Goal: Information Seeking & Learning: Learn about a topic

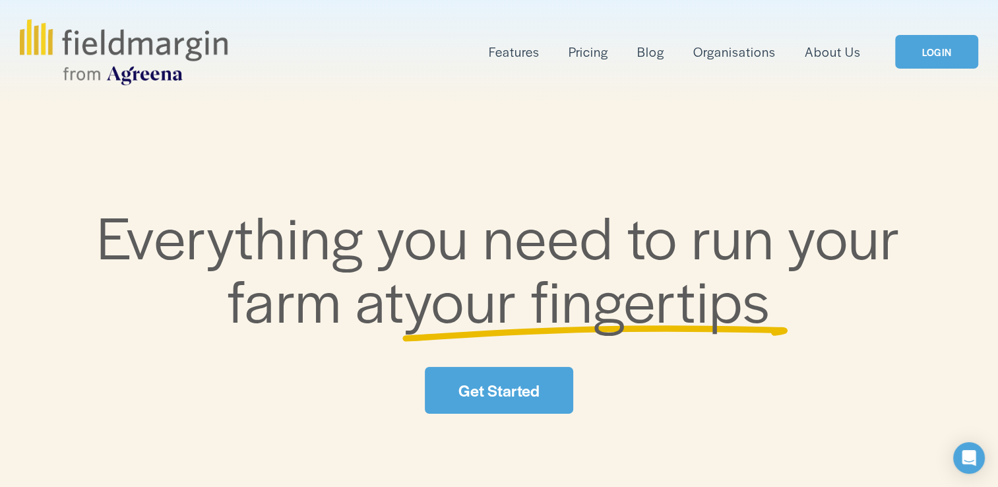
drag, startPoint x: 0, startPoint y: 0, endPoint x: 917, endPoint y: 57, distance: 918.9
click at [917, 57] on link "LOGIN" at bounding box center [936, 52] width 83 height 34
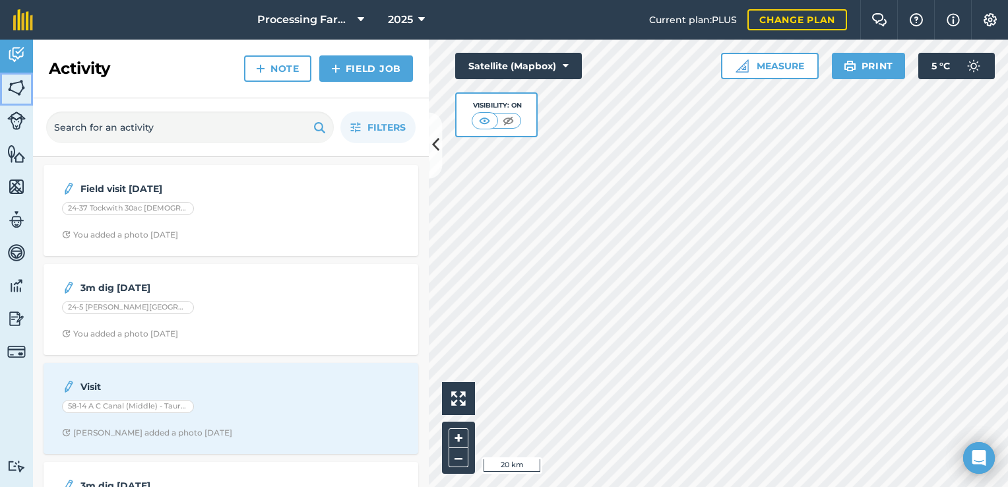
click at [15, 90] on img at bounding box center [16, 88] width 18 height 20
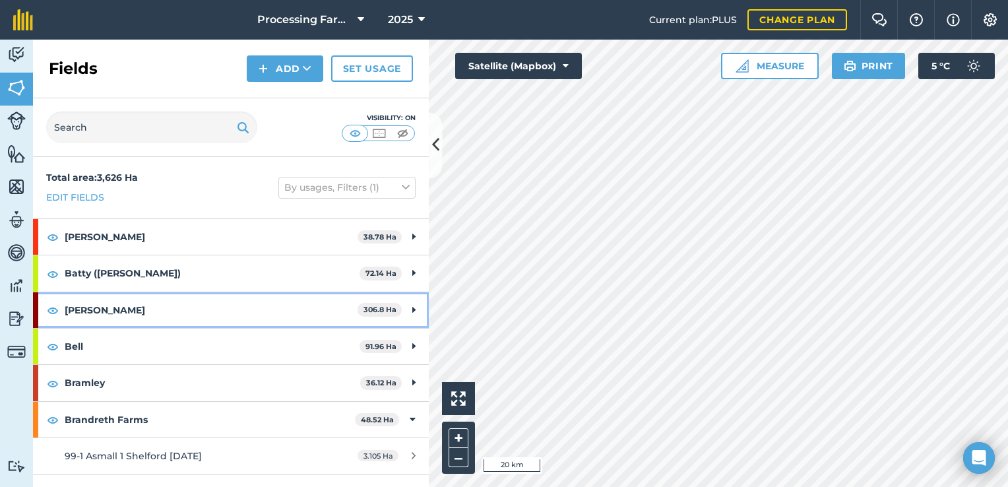
click at [253, 318] on strong "Beckett" at bounding box center [211, 310] width 293 height 36
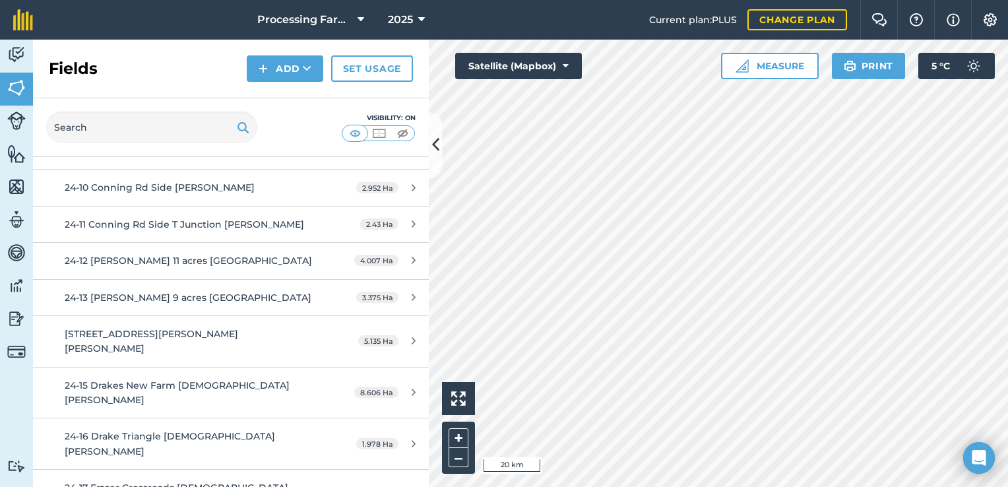
scroll to position [198, 0]
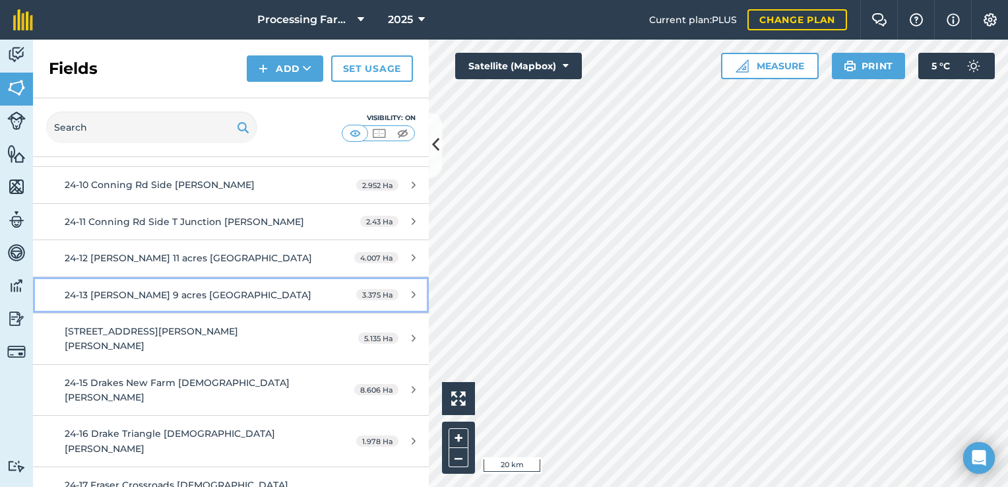
click at [255, 290] on div "24-13 D Henley 9 acres Shelford" at bounding box center [189, 295] width 248 height 15
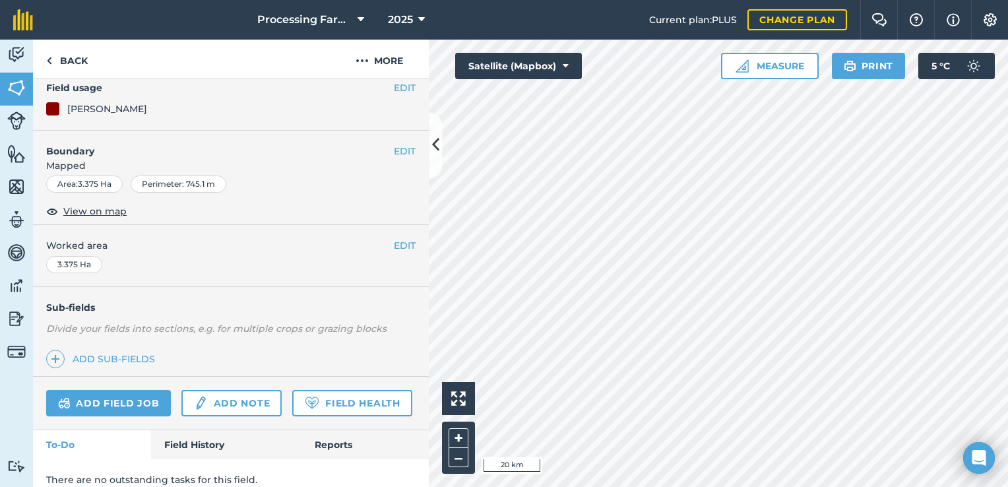
scroll to position [169, 0]
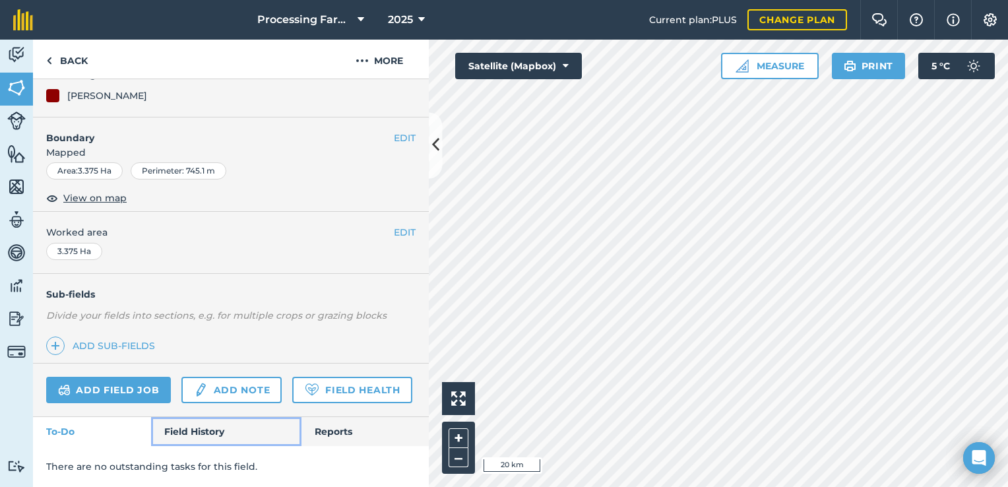
click at [214, 426] on link "Field History" at bounding box center [226, 431] width 150 height 29
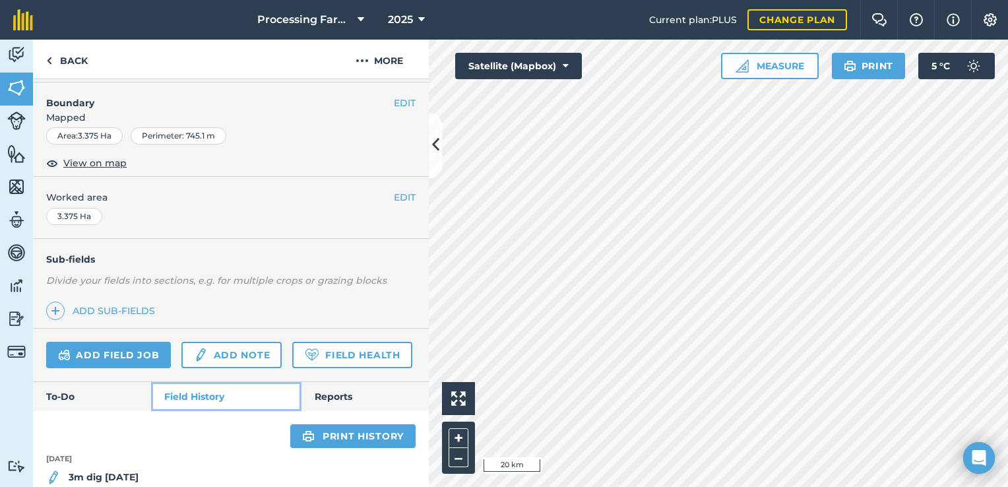
scroll to position [274, 0]
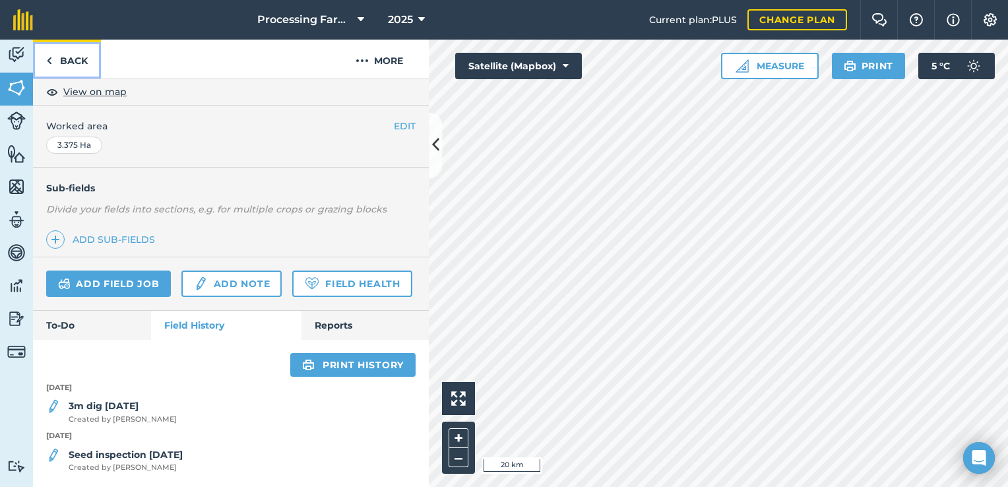
click at [74, 63] on link "Back" at bounding box center [67, 59] width 68 height 39
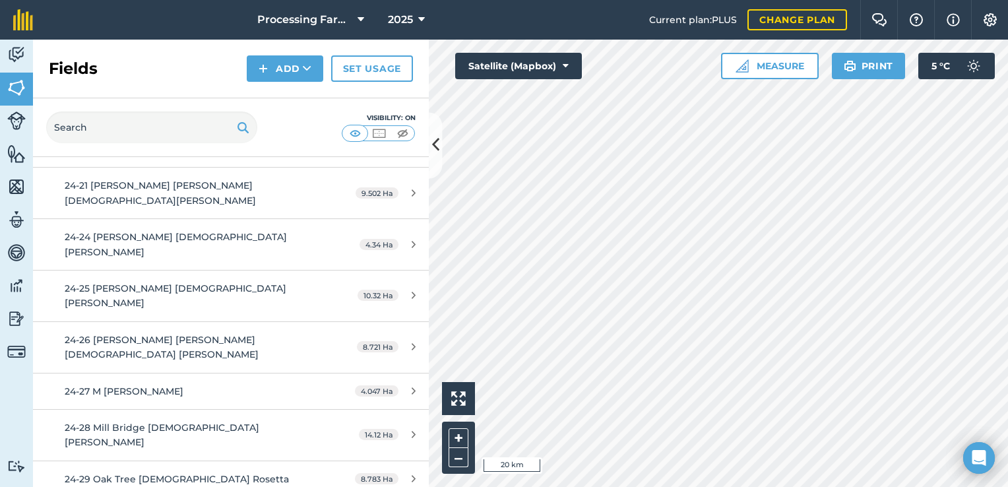
scroll to position [733, 0]
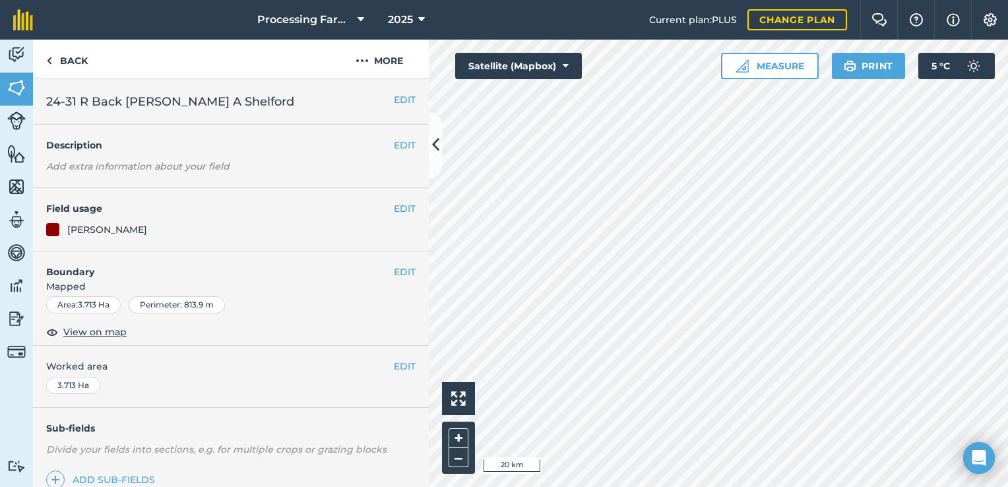
scroll to position [169, 0]
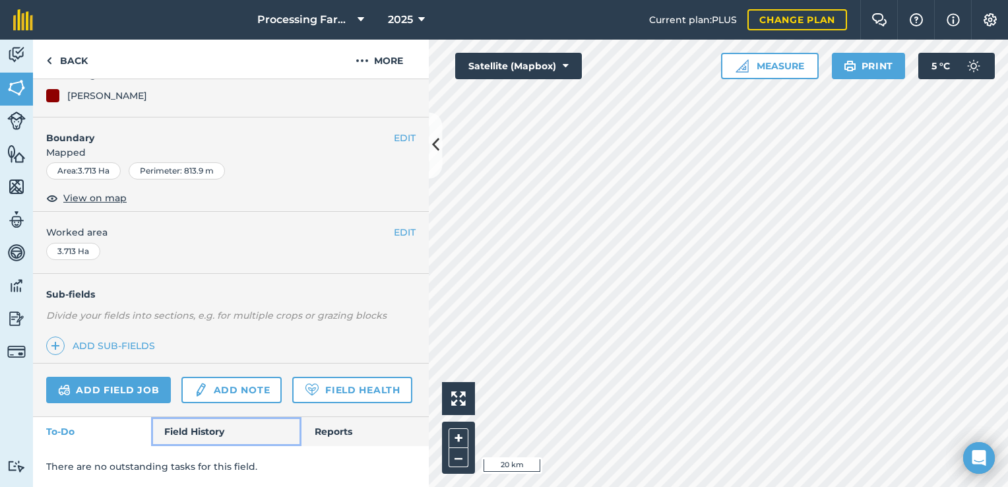
click at [220, 426] on link "Field History" at bounding box center [226, 431] width 150 height 29
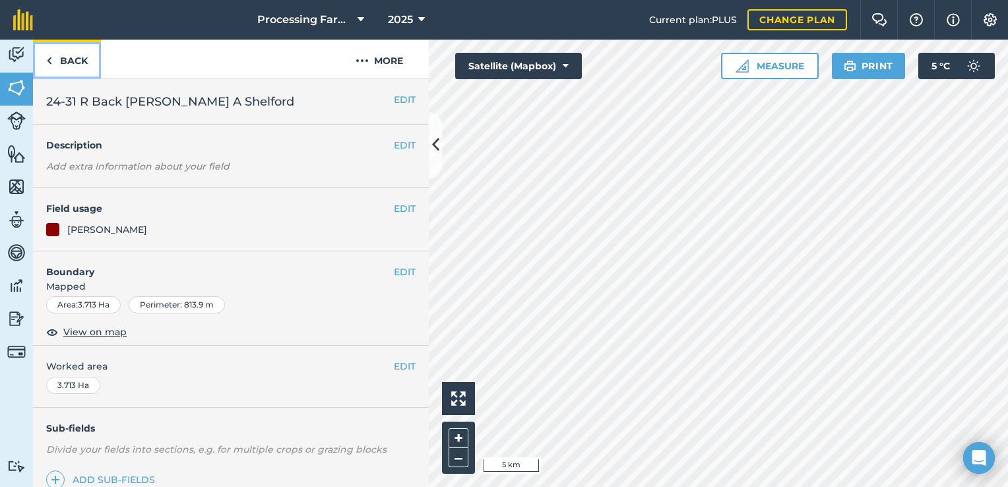
click at [69, 54] on link "Back" at bounding box center [67, 59] width 68 height 39
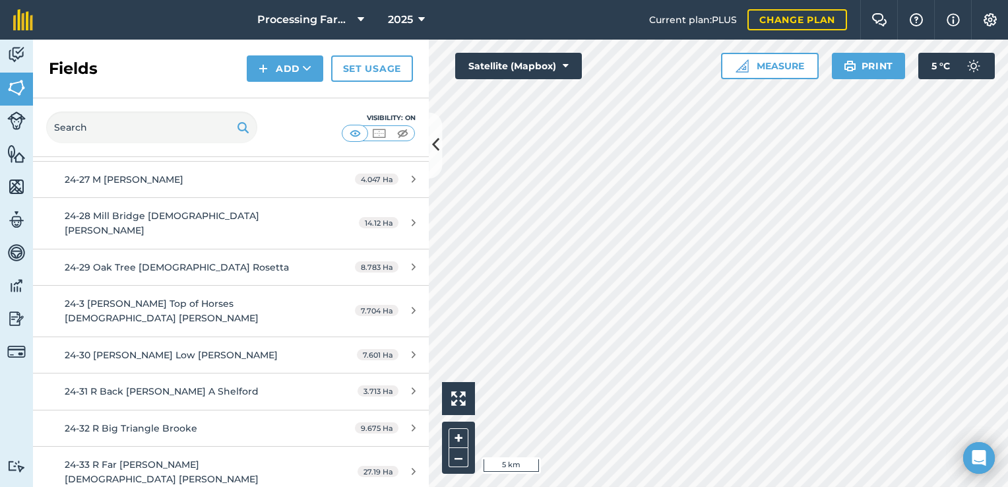
scroll to position [937, 0]
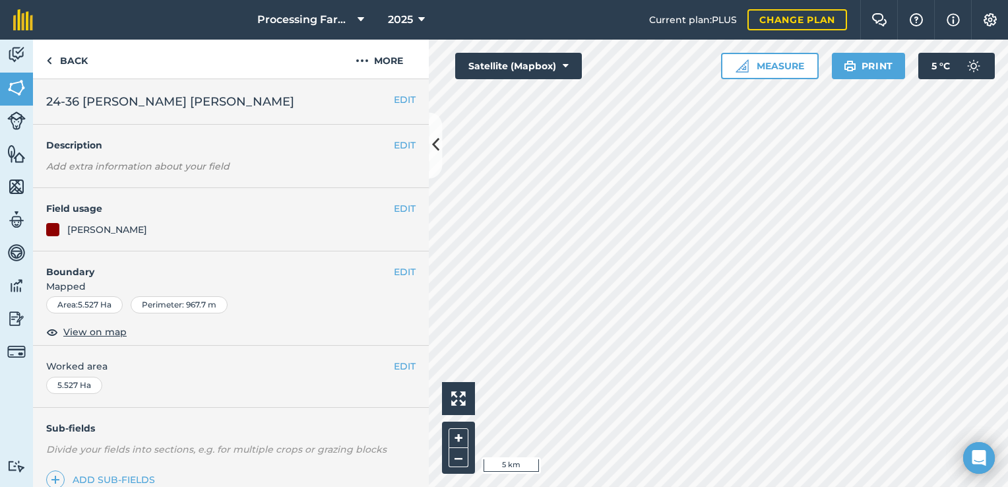
click at [192, 381] on div "EDIT Worked area 5.527 Ha" at bounding box center [231, 376] width 396 height 61
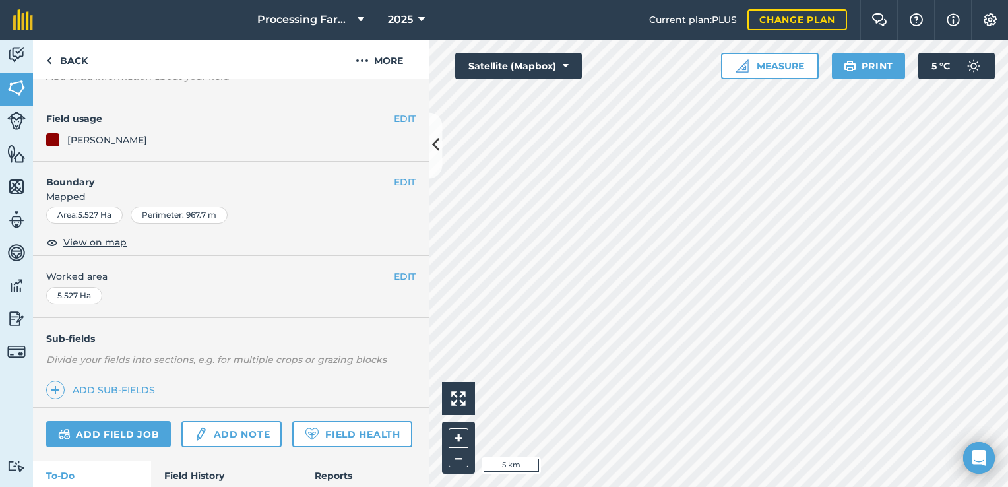
scroll to position [169, 0]
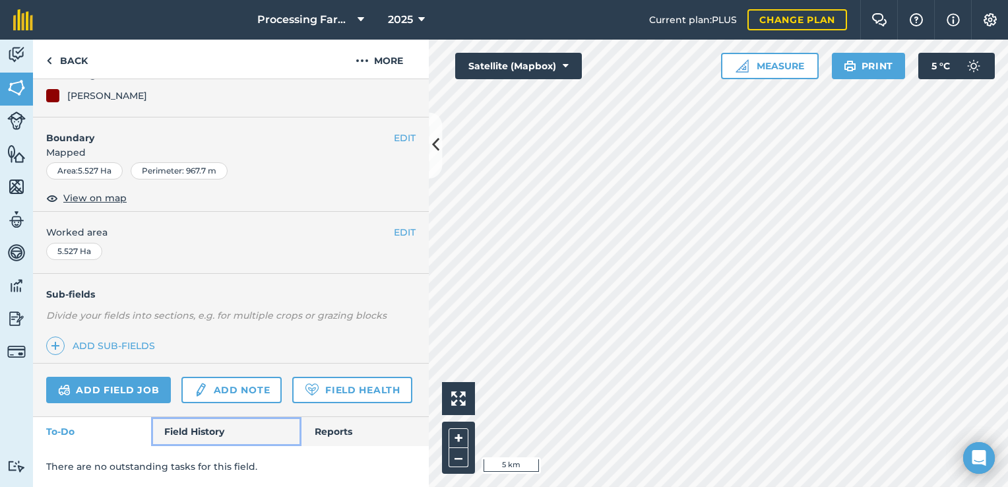
click at [182, 424] on link "Field History" at bounding box center [226, 431] width 150 height 29
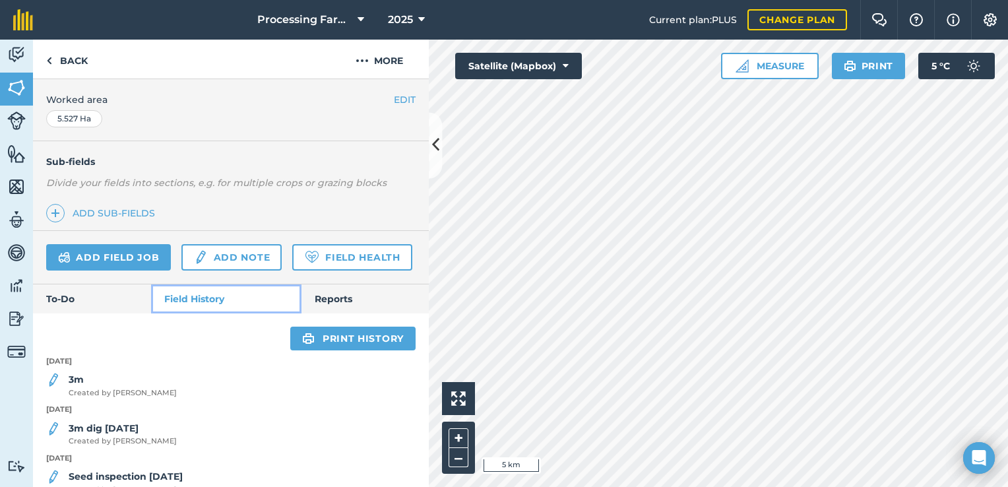
scroll to position [274, 0]
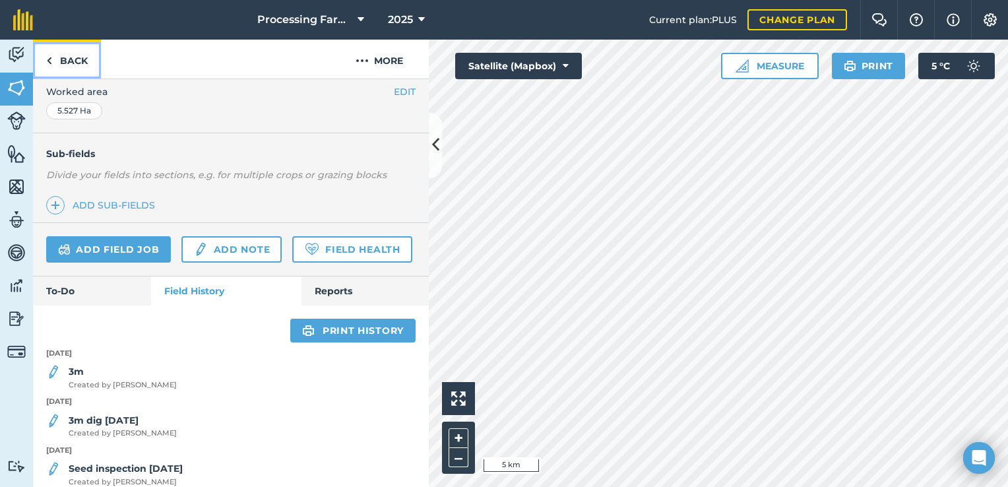
click at [63, 67] on link "Back" at bounding box center [67, 59] width 68 height 39
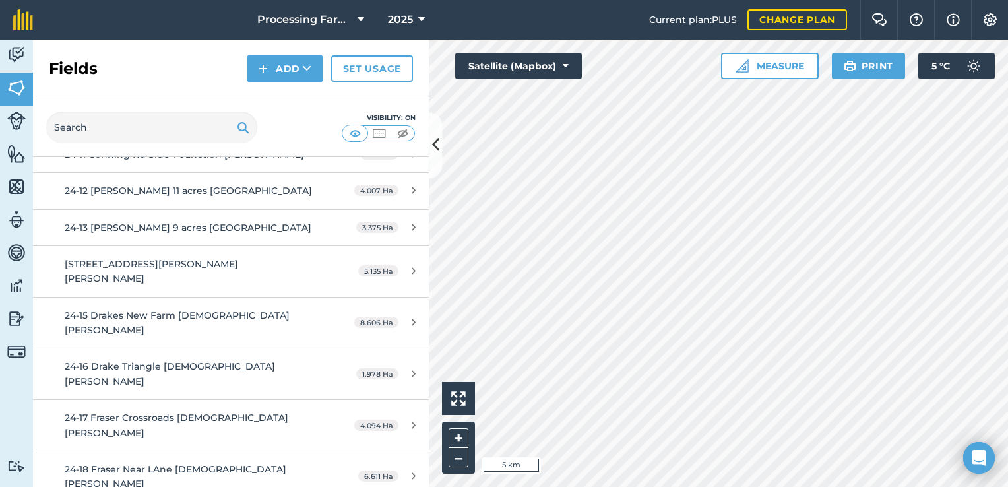
scroll to position [264, 0]
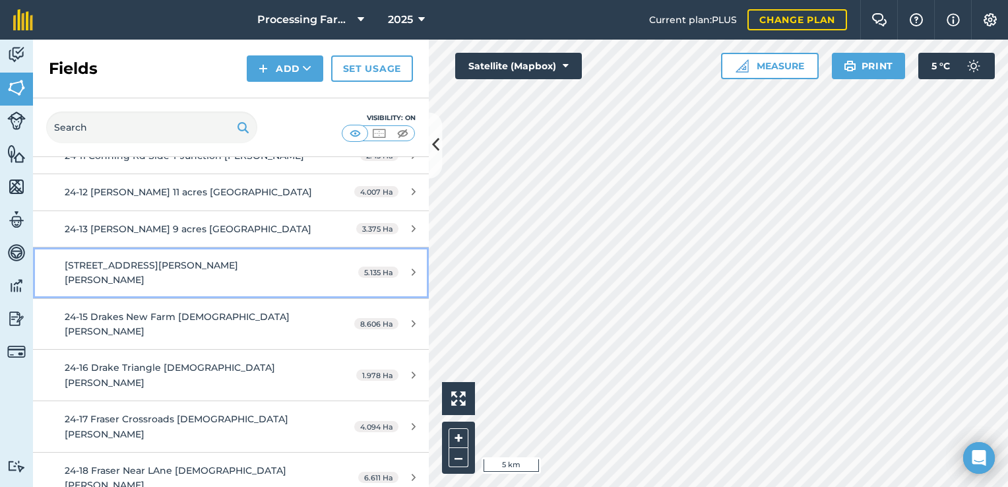
click at [195, 266] on span "24-14 D Henley Franks Lane Shelford" at bounding box center [152, 272] width 174 height 26
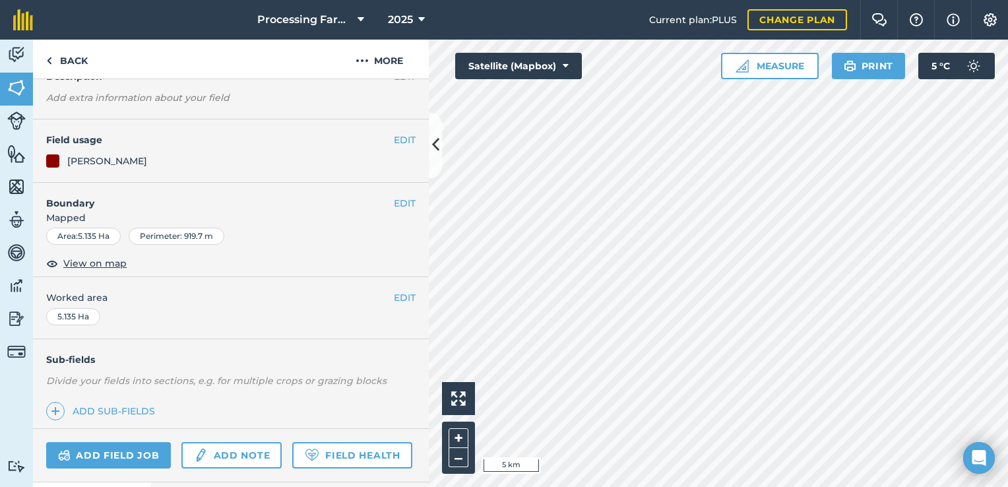
scroll to position [169, 0]
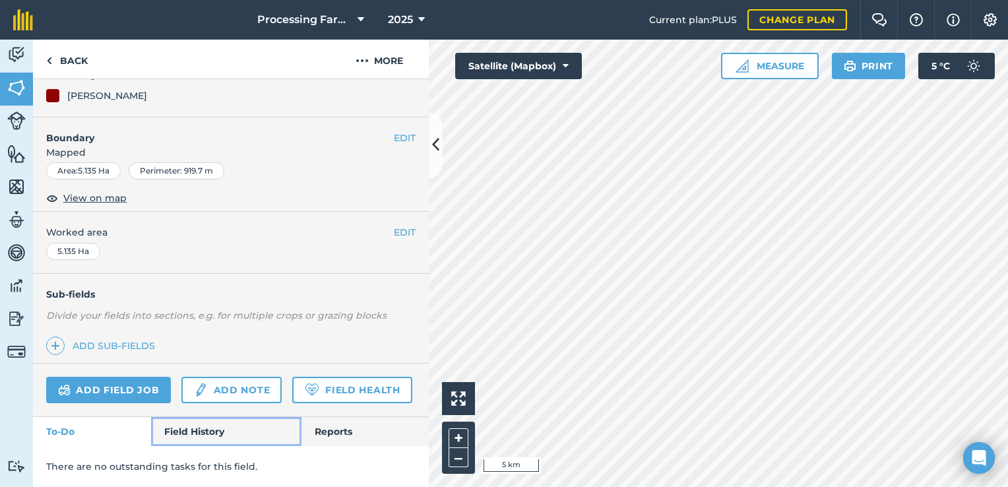
click at [193, 432] on link "Field History" at bounding box center [226, 431] width 150 height 29
